Goal: Transaction & Acquisition: Purchase product/service

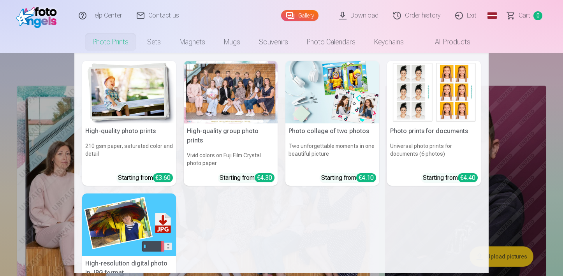
click at [135, 110] on img at bounding box center [129, 92] width 94 height 63
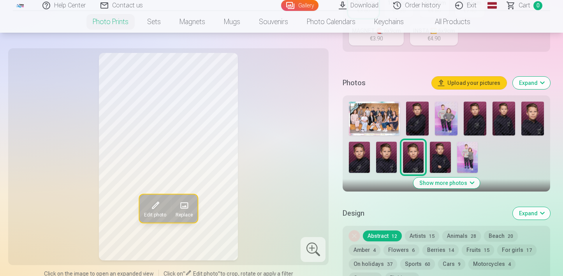
scroll to position [197, 0]
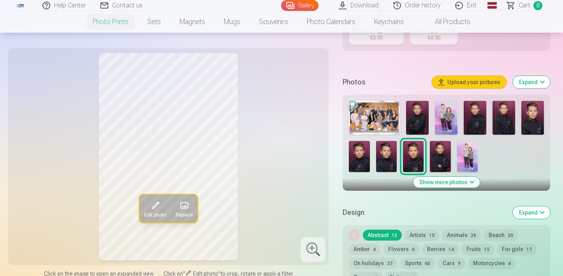
click at [418, 121] on img at bounding box center [417, 118] width 23 height 34
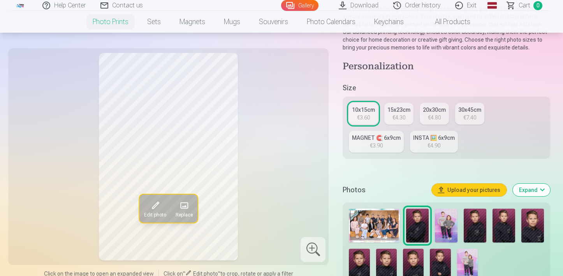
scroll to position [86, 0]
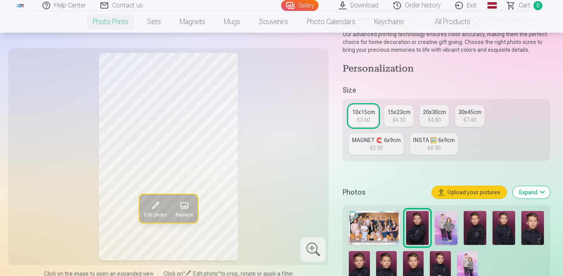
click at [410, 147] on link "INSTA 🖼️ 6x9cm €4.90" at bounding box center [434, 144] width 48 height 22
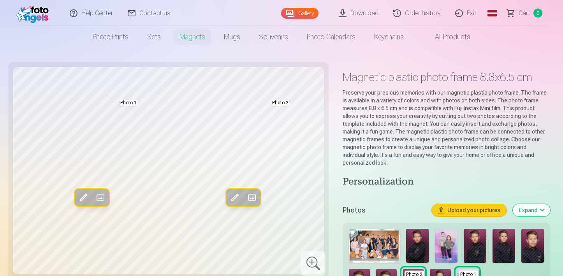
scroll to position [5, 0]
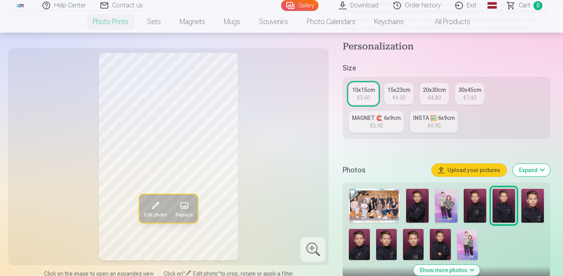
scroll to position [116, 0]
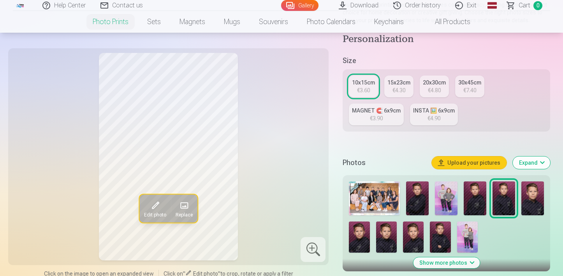
click at [417, 200] on img at bounding box center [417, 199] width 23 height 34
click at [395, 90] on font "€4.30" at bounding box center [399, 90] width 13 height 6
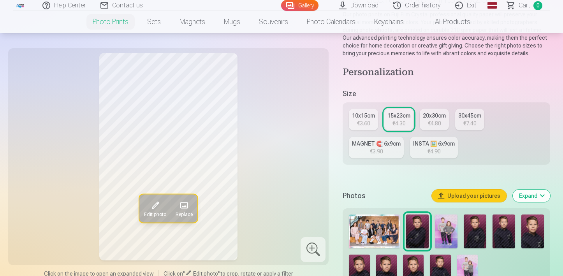
scroll to position [87, 0]
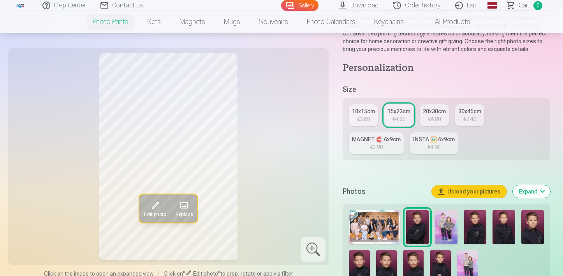
click at [446, 220] on img at bounding box center [446, 227] width 23 height 34
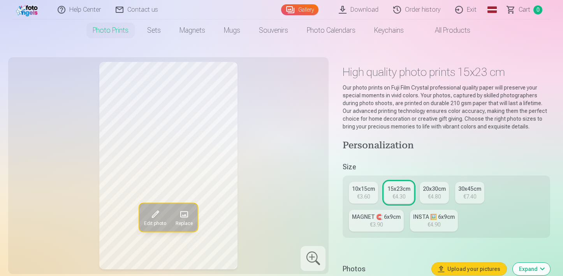
scroll to position [9, 0]
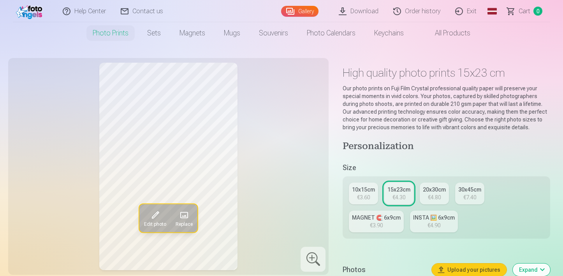
click at [367, 193] on font "10x15cm" at bounding box center [363, 190] width 23 height 6
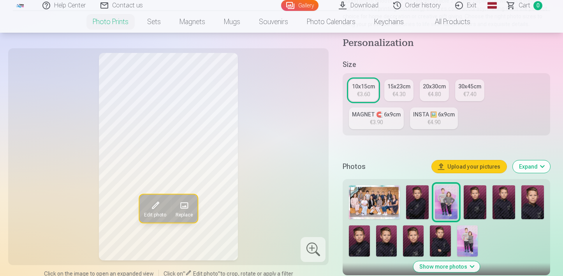
scroll to position [117, 0]
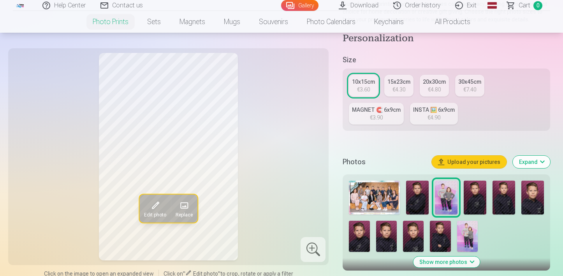
click at [468, 163] on font "Upload your pictures" at bounding box center [474, 162] width 53 height 6
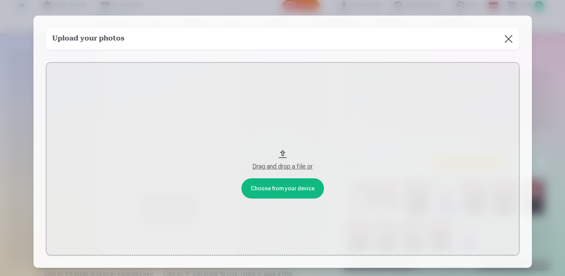
click at [505, 37] on button at bounding box center [509, 39] width 22 height 22
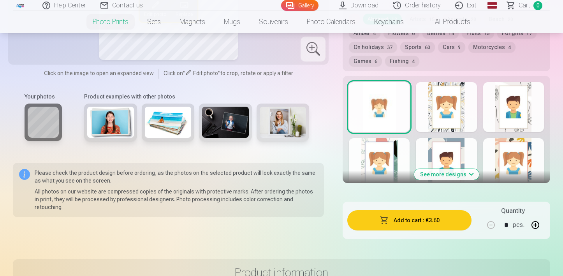
scroll to position [419, 0]
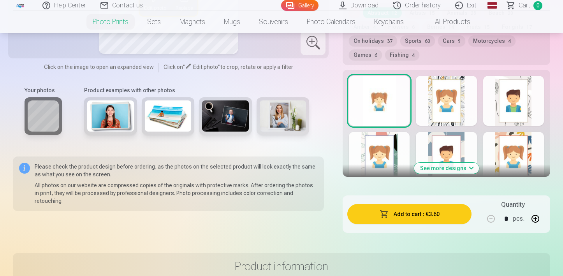
click at [537, 219] on button "button" at bounding box center [535, 219] width 19 height 19
type input "*"
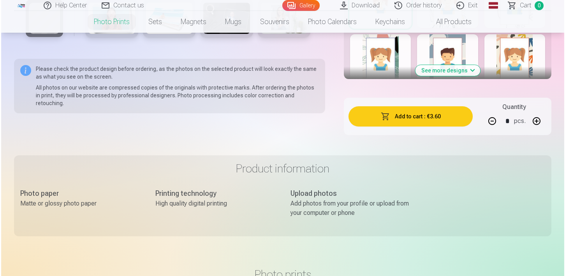
scroll to position [515, 0]
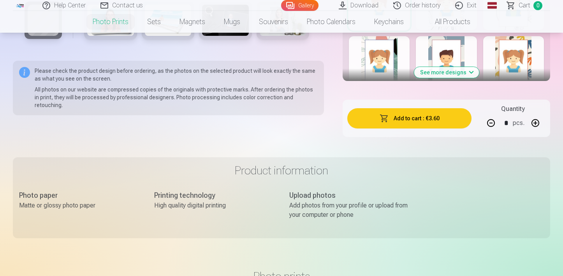
click at [404, 120] on font "Add to cart" at bounding box center [408, 118] width 28 height 6
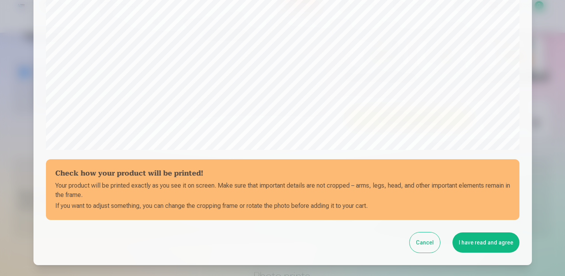
scroll to position [285, 0]
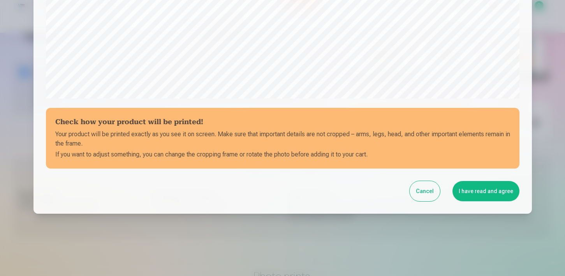
click at [480, 194] on font "I have read and agree" at bounding box center [486, 191] width 55 height 6
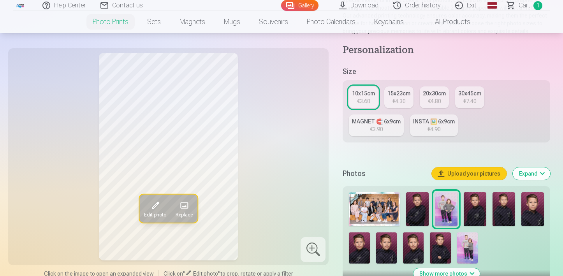
scroll to position [184, 0]
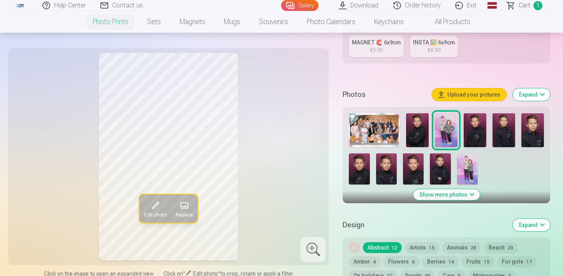
click at [423, 125] on img at bounding box center [417, 130] width 23 height 34
click at [474, 138] on img at bounding box center [475, 130] width 23 height 34
click at [504, 134] on img at bounding box center [504, 130] width 23 height 34
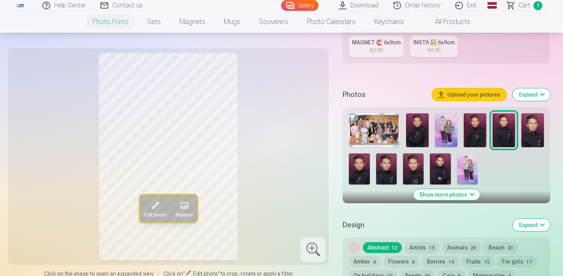
click at [527, 133] on img at bounding box center [533, 130] width 23 height 34
click at [418, 130] on img at bounding box center [417, 130] width 23 height 34
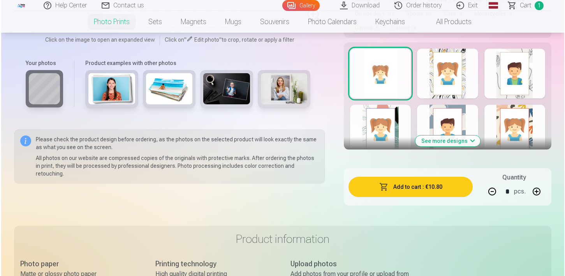
scroll to position [453, 0]
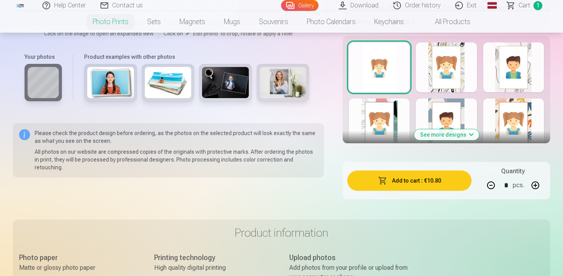
click at [495, 187] on button "button" at bounding box center [491, 185] width 19 height 19
click at [537, 187] on button "button" at bounding box center [535, 185] width 19 height 19
type input "*"
click at [437, 183] on font "€10.80" at bounding box center [433, 181] width 17 height 6
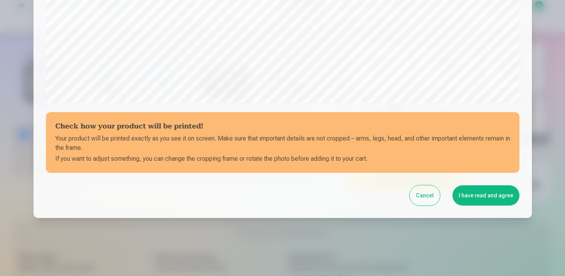
scroll to position [285, 0]
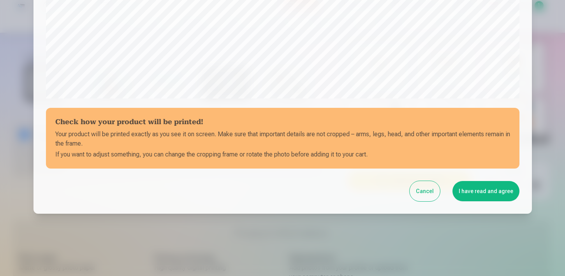
click at [477, 193] on font "I have read and agree" at bounding box center [486, 191] width 55 height 6
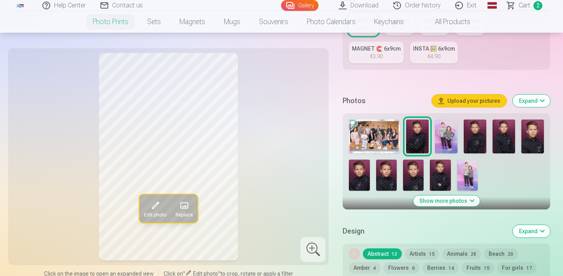
scroll to position [179, 0]
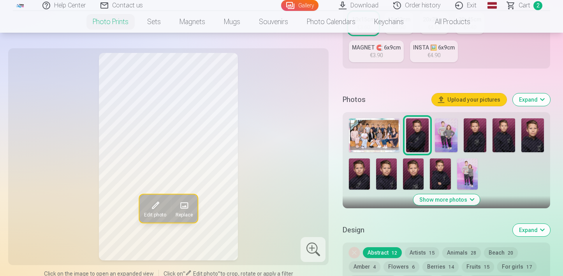
click at [376, 136] on img at bounding box center [374, 135] width 51 height 34
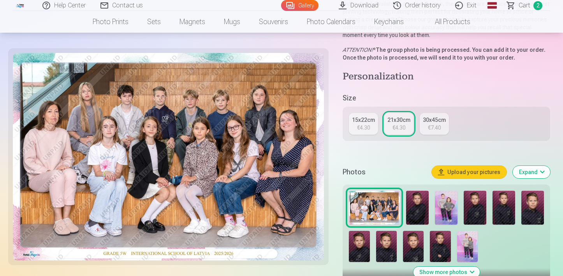
scroll to position [111, 0]
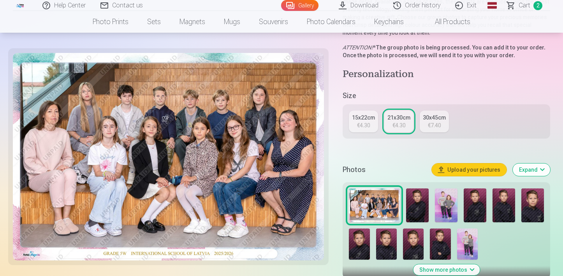
click at [365, 126] on font "€4.30" at bounding box center [363, 125] width 13 height 6
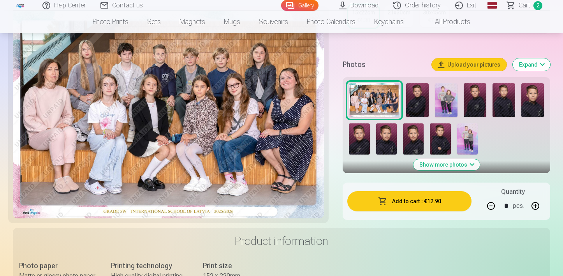
scroll to position [276, 0]
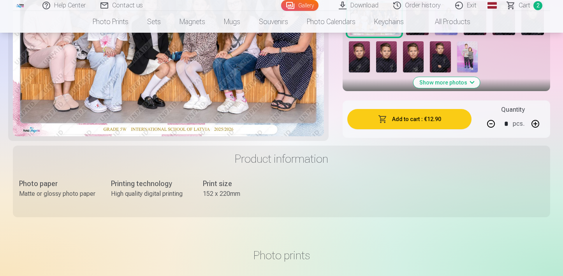
click at [492, 124] on button "button" at bounding box center [491, 124] width 19 height 19
type input "*"
click at [441, 120] on button "Add to cart : €12.90" at bounding box center [410, 119] width 124 height 20
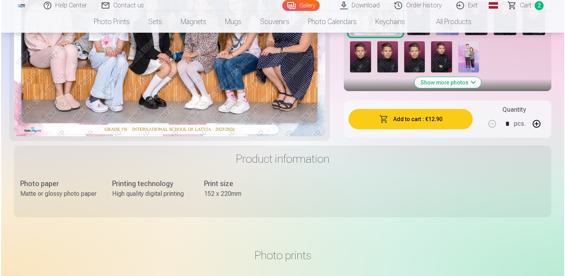
scroll to position [0, 0]
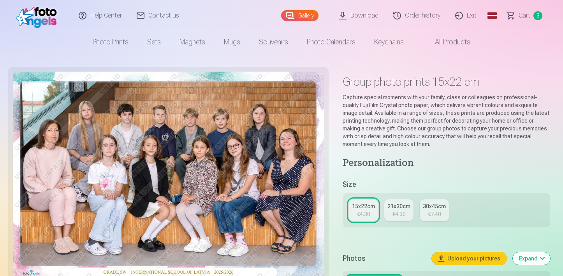
click at [533, 16] on link "Cart 3" at bounding box center [525, 15] width 50 height 31
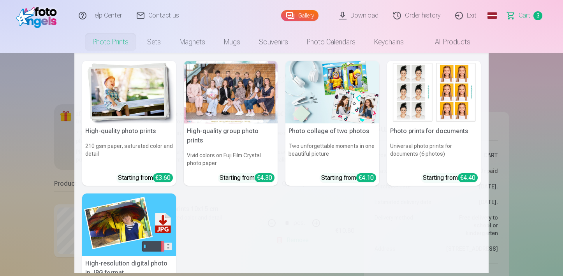
click at [122, 43] on font "Photo prints" at bounding box center [111, 42] width 36 height 8
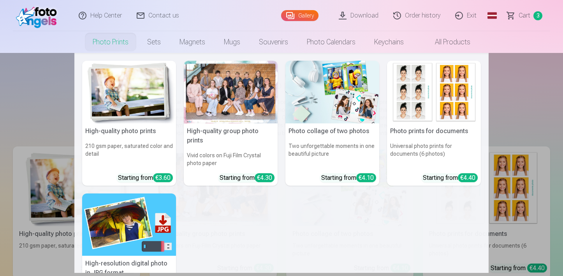
click at [152, 137] on h5 "High-quality photo prints" at bounding box center [129, 131] width 94 height 16
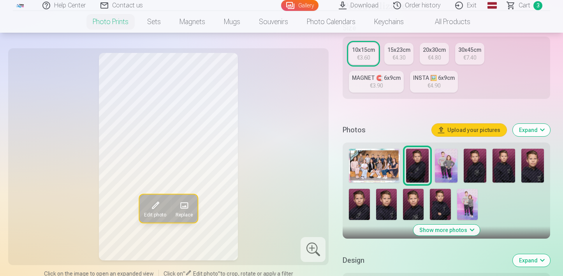
scroll to position [150, 0]
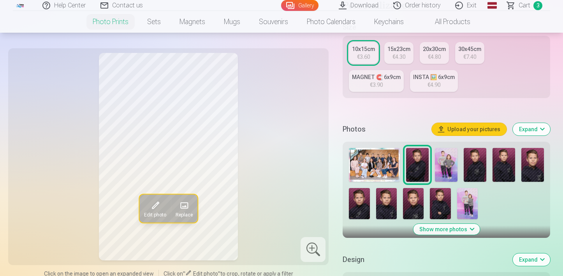
click at [415, 208] on img at bounding box center [413, 203] width 21 height 31
click at [385, 204] on img at bounding box center [386, 203] width 21 height 31
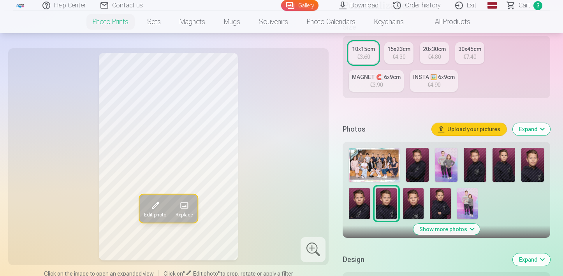
click at [361, 204] on img at bounding box center [359, 203] width 21 height 31
click at [536, 177] on img at bounding box center [533, 165] width 23 height 34
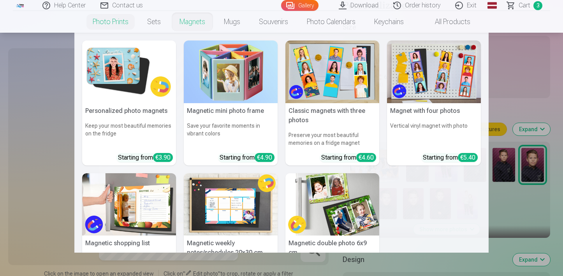
click at [199, 23] on font "Magnets" at bounding box center [193, 22] width 26 height 8
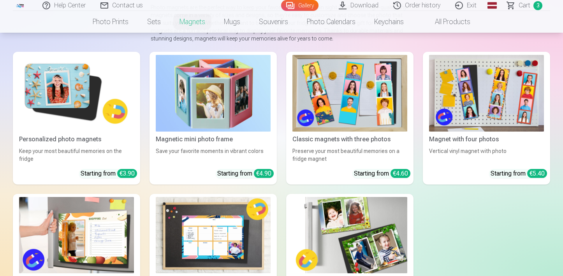
scroll to position [131, 0]
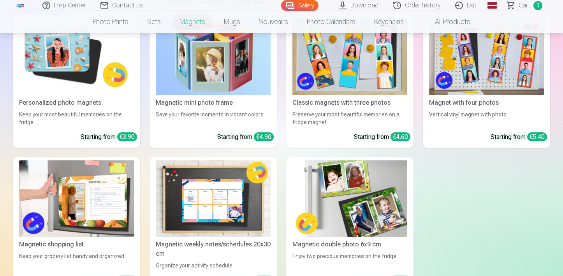
click at [105, 101] on div "Personalized photo magnets" at bounding box center [76, 102] width 121 height 9
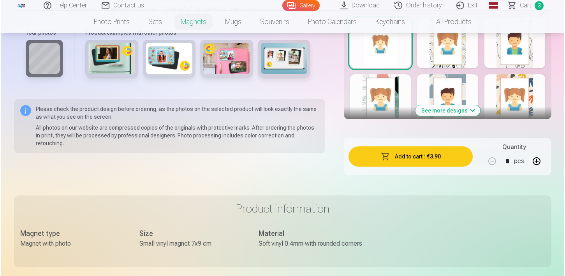
scroll to position [467, 0]
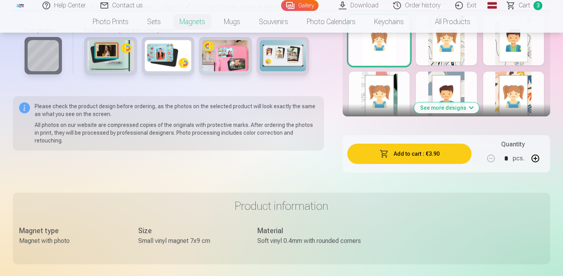
click at [416, 157] on font "Add to cart" at bounding box center [408, 154] width 28 height 6
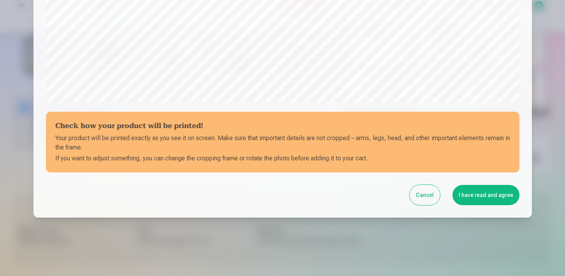
scroll to position [285, 0]
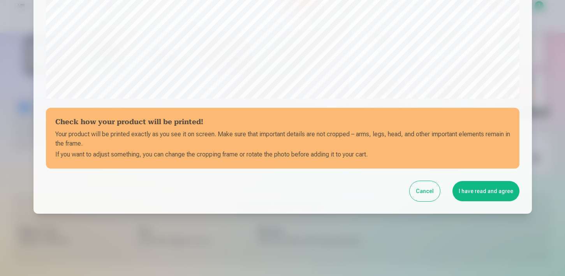
click at [489, 195] on button "I have read and agree" at bounding box center [486, 191] width 67 height 20
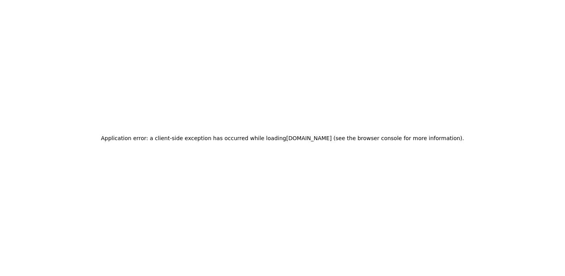
scroll to position [0, 0]
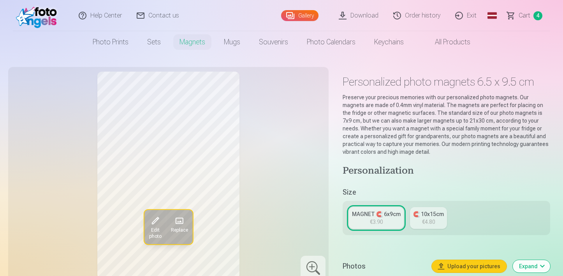
click at [526, 16] on font "Cart" at bounding box center [525, 15] width 12 height 7
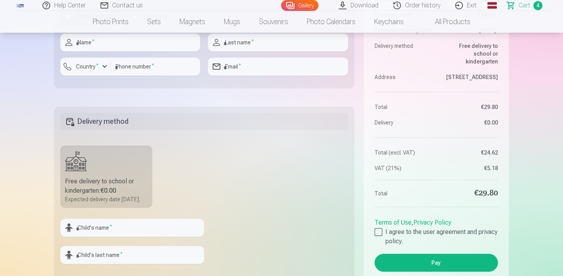
scroll to position [498, 0]
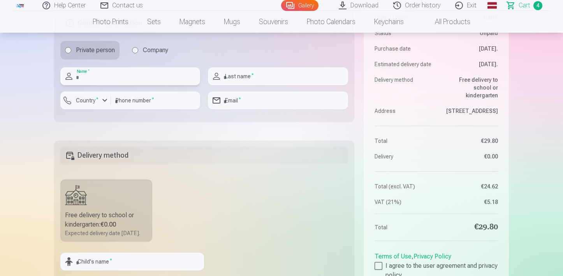
click at [97, 81] on input "text" at bounding box center [130, 76] width 140 height 18
type input "*****"
click at [220, 81] on input "text" at bounding box center [278, 76] width 140 height 18
type input "**********"
click at [106, 104] on div "button" at bounding box center [104, 100] width 9 height 9
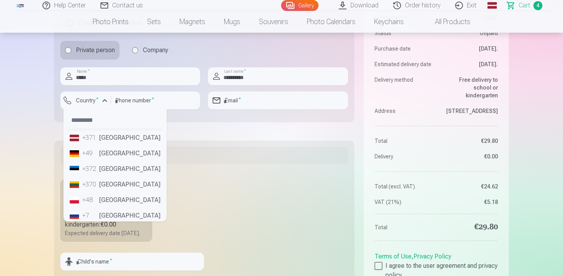
click at [106, 138] on font "Latvia" at bounding box center [129, 137] width 61 height 7
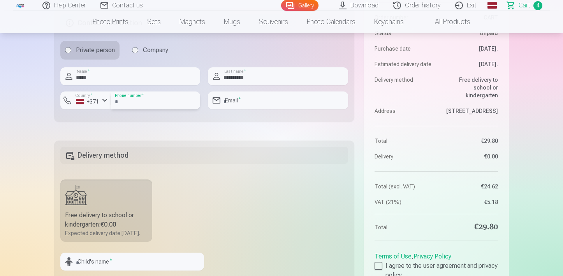
click at [136, 104] on input "number" at bounding box center [155, 101] width 89 height 18
type input "********"
click at [258, 101] on input "email" at bounding box center [278, 101] width 140 height 18
type input "**********"
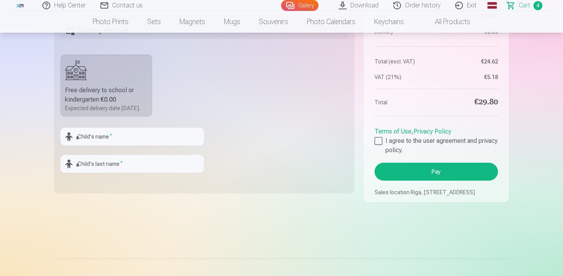
scroll to position [629, 0]
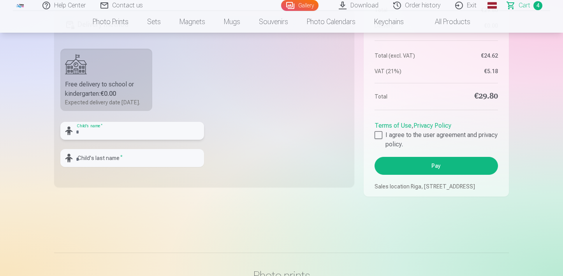
click at [145, 140] on input "text" at bounding box center [132, 131] width 144 height 18
type input "*******"
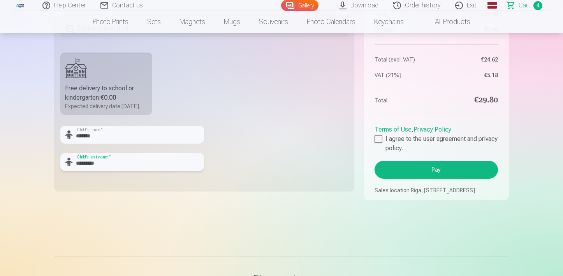
scroll to position [623, 0]
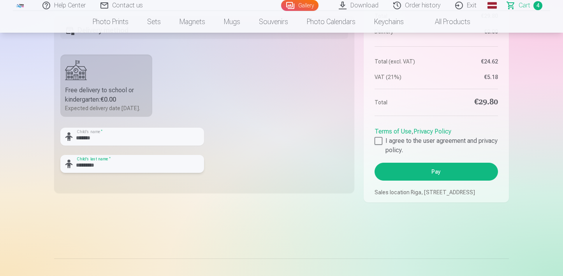
type input "*********"
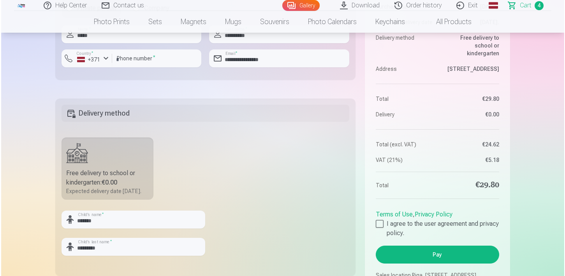
scroll to position [567, 0]
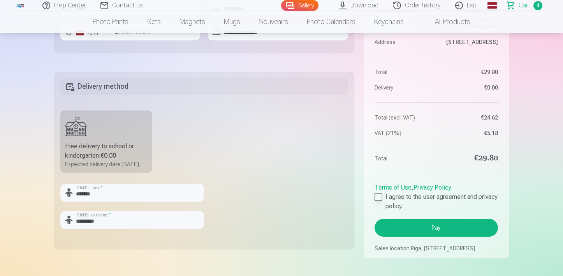
click at [379, 195] on div at bounding box center [379, 197] width 8 height 8
click at [416, 226] on button "Pay" at bounding box center [436, 228] width 123 height 18
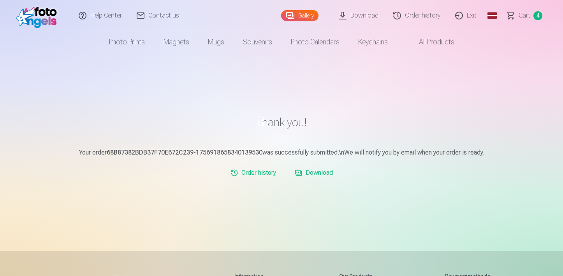
click at [469, 18] on font "Exit" at bounding box center [472, 15] width 10 height 7
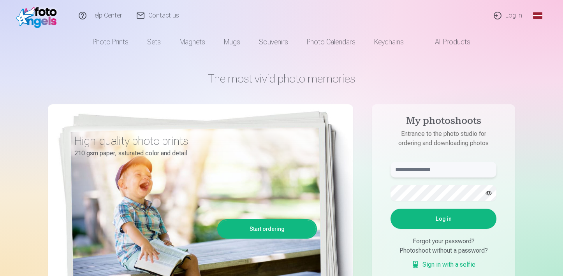
click at [417, 173] on input "text" at bounding box center [444, 170] width 106 height 16
type input "**********"
click at [391, 209] on button "Log in" at bounding box center [444, 219] width 106 height 20
